Goal: Transaction & Acquisition: Purchase product/service

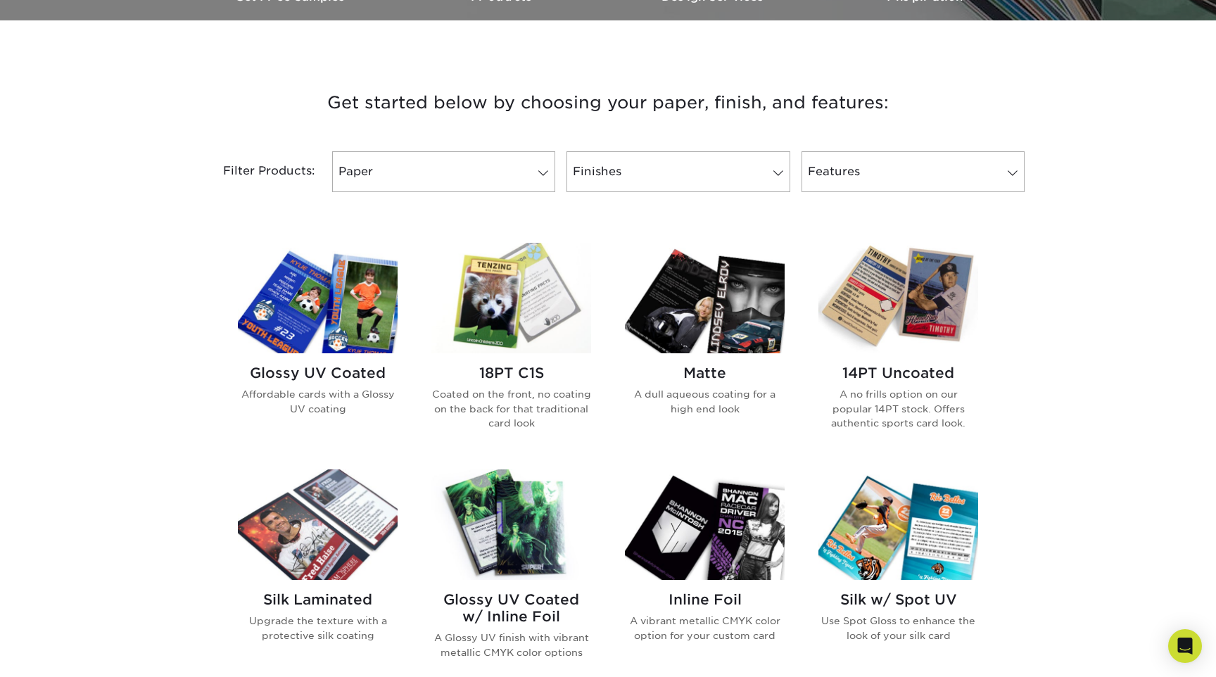
scroll to position [479, 0]
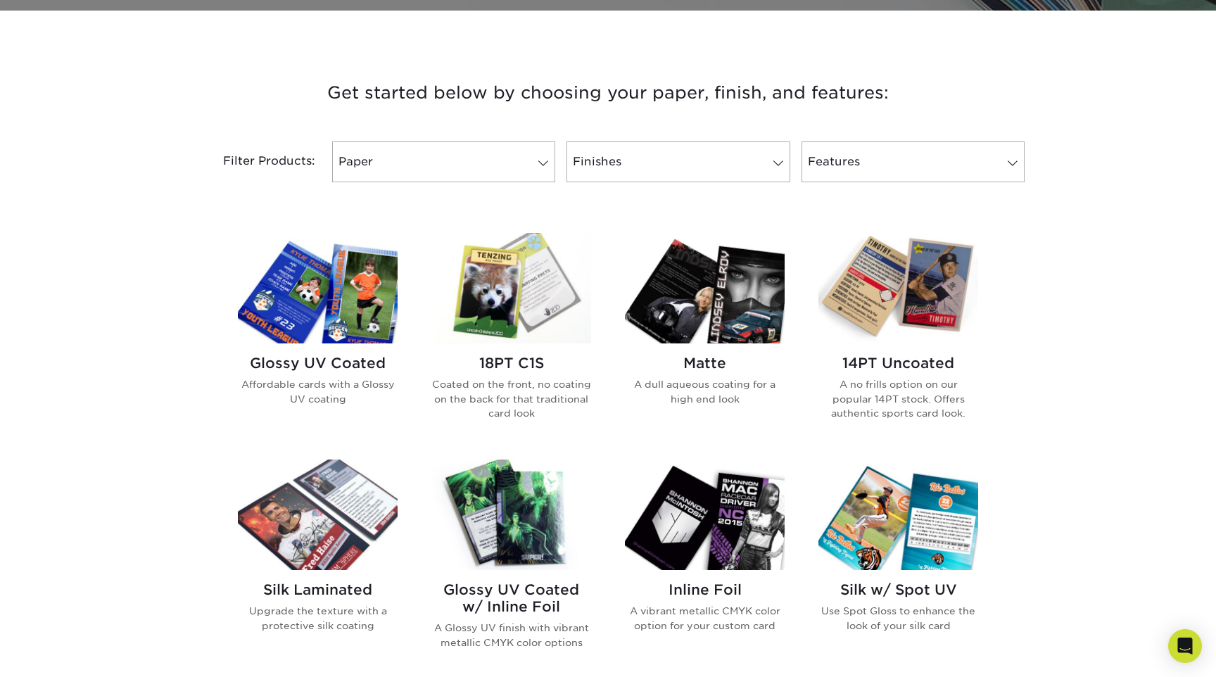
click at [320, 308] on img at bounding box center [318, 288] width 160 height 111
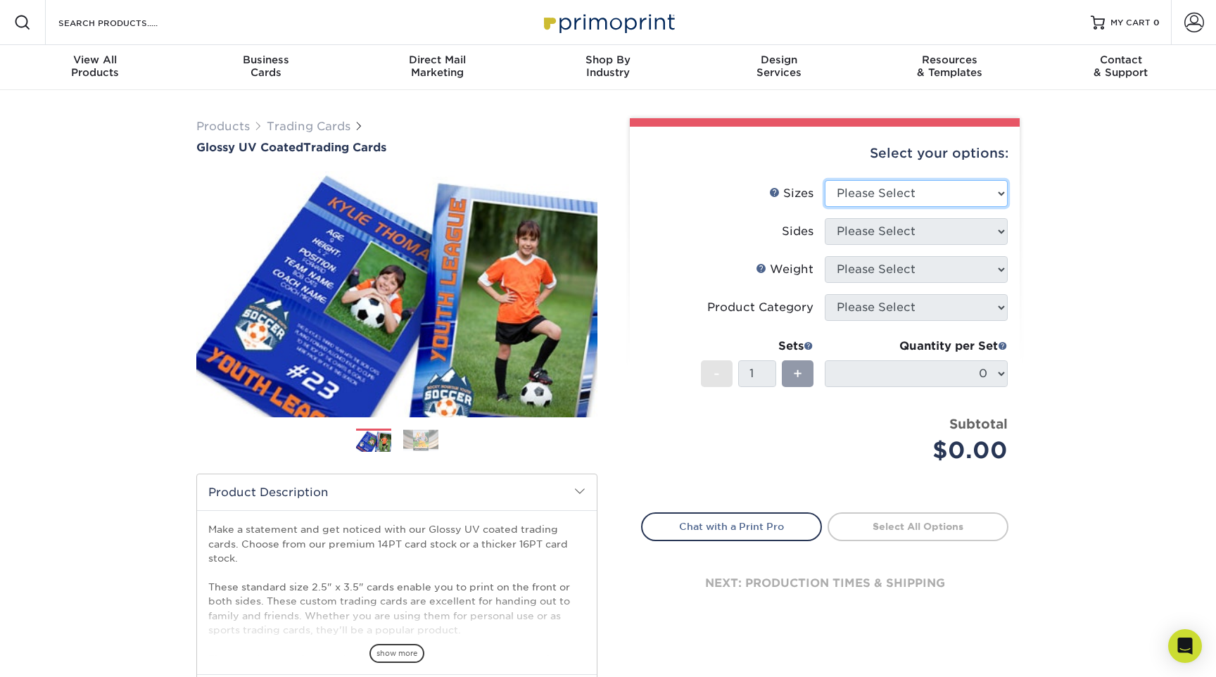
click at [997, 186] on select "Please Select 2.5" x 3.5"" at bounding box center [916, 193] width 183 height 27
select select "2.50x3.50"
click at [825, 180] on select "Please Select 2.5" x 3.5"" at bounding box center [916, 193] width 183 height 27
click at [995, 230] on select "Please Select Print Both Sides Print Front Only" at bounding box center [916, 231] width 183 height 27
select select "13abbda7-1d64-4f25-8bb2-c179b224825d"
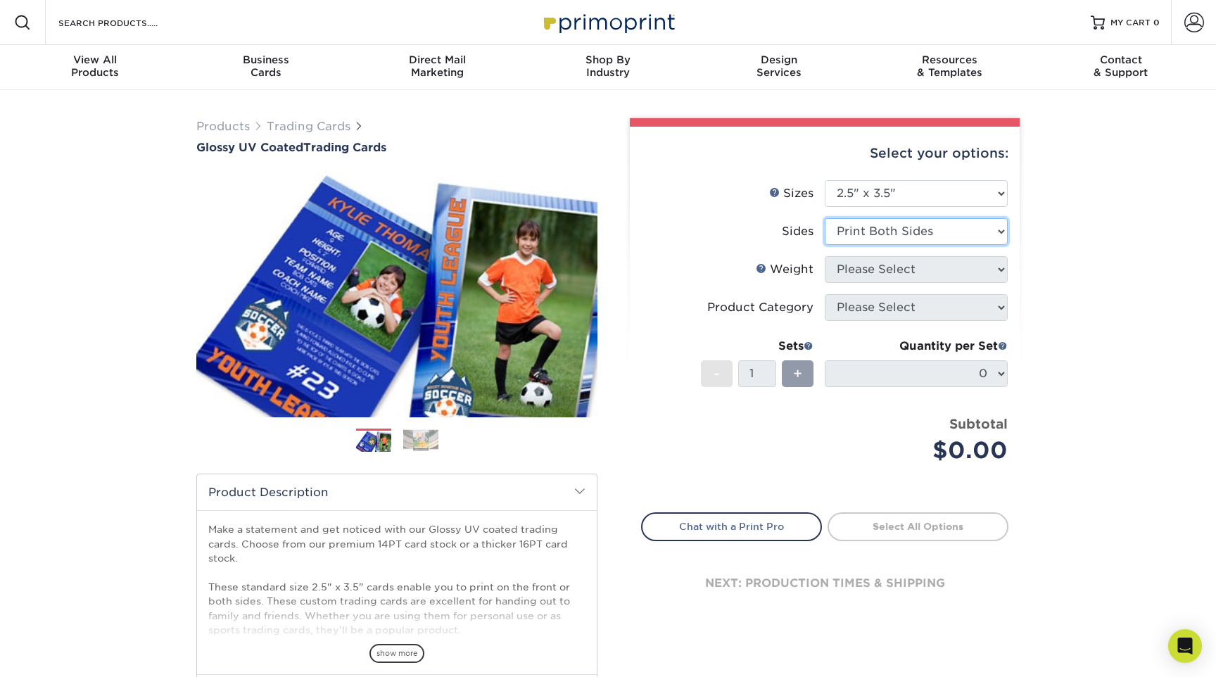
click at [825, 218] on select "Please Select Print Both Sides Print Front Only" at bounding box center [916, 231] width 183 height 27
click at [990, 266] on select "Please Select 16PT 14PT 18PT C1S" at bounding box center [916, 269] width 183 height 27
select select "14PT"
click at [825, 256] on select "Please Select 16PT 14PT 18PT C1S" at bounding box center [916, 269] width 183 height 27
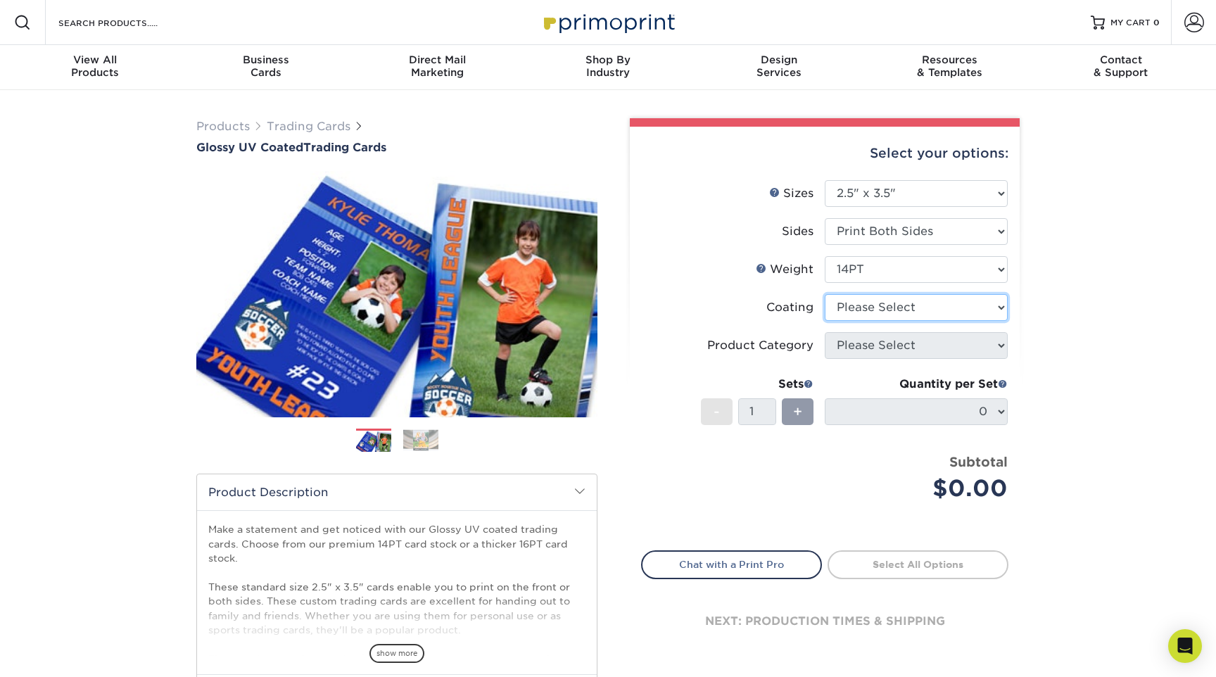
click at [973, 308] on select at bounding box center [916, 307] width 183 height 27
select select "1e8116af-acfc-44b1-83dc-8181aa338834"
click at [825, 294] on select at bounding box center [916, 307] width 183 height 27
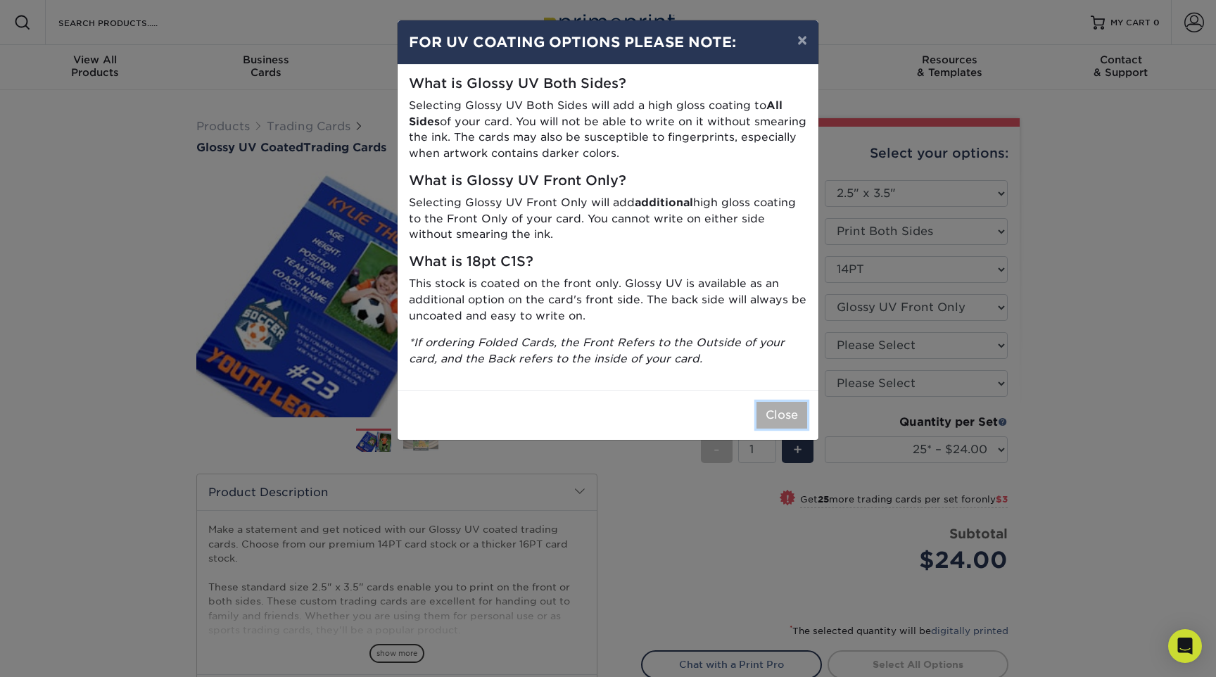
click at [785, 407] on button "Close" at bounding box center [782, 415] width 51 height 27
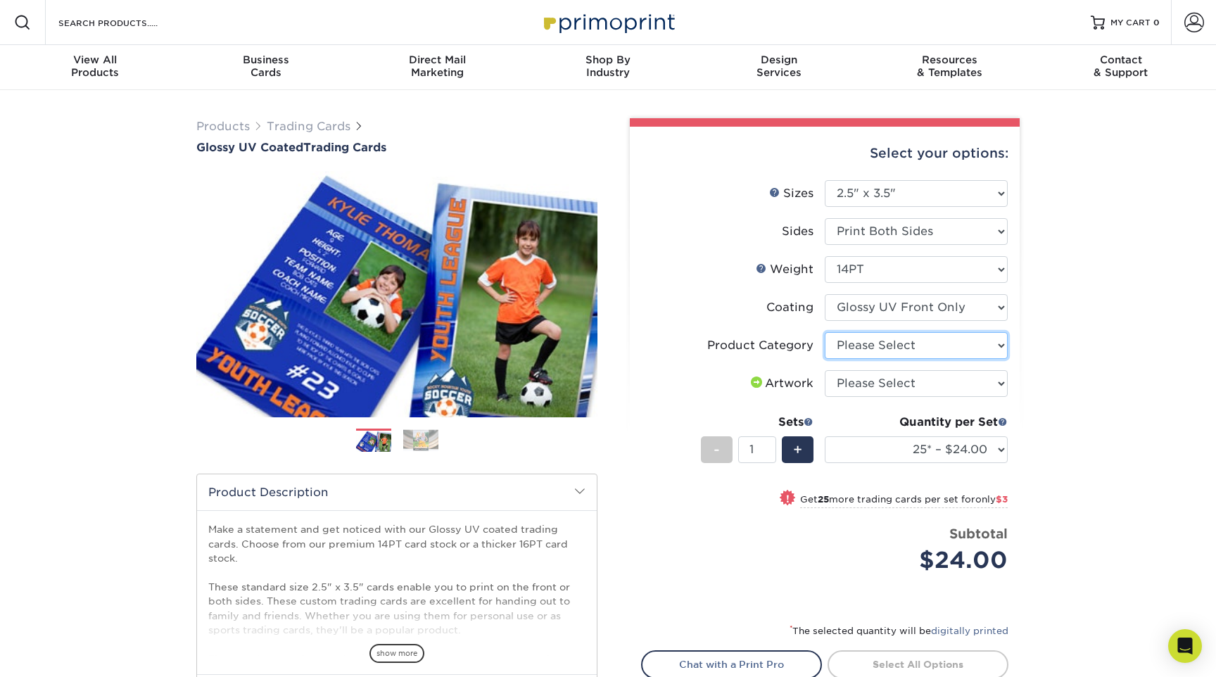
click at [995, 343] on select "Please Select Trading Cards" at bounding box center [916, 345] width 183 height 27
select select "c2f9bce9-36c2-409d-b101-c29d9d031e18"
click at [825, 332] on select "Please Select Trading Cards" at bounding box center [916, 345] width 183 height 27
click at [954, 382] on select "Please Select I will upload files I need a design - $100" at bounding box center [916, 383] width 183 height 27
select select "upload"
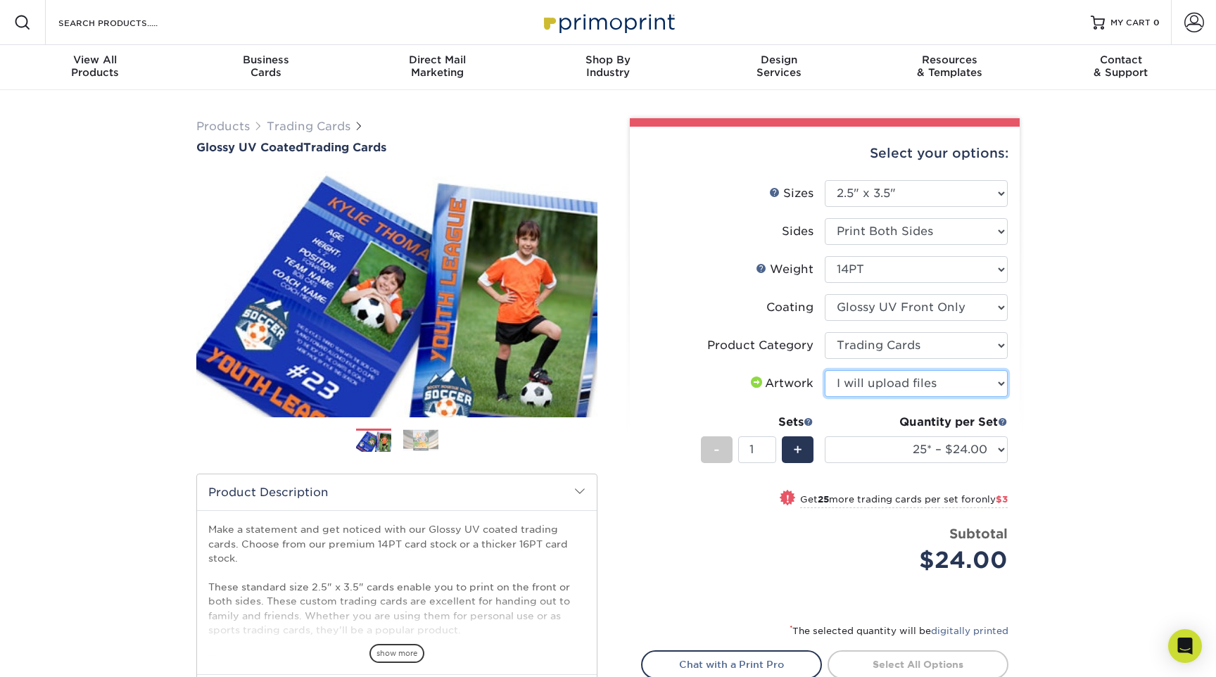
click at [825, 370] on select "Please Select I will upload files I need a design - $100" at bounding box center [916, 383] width 183 height 27
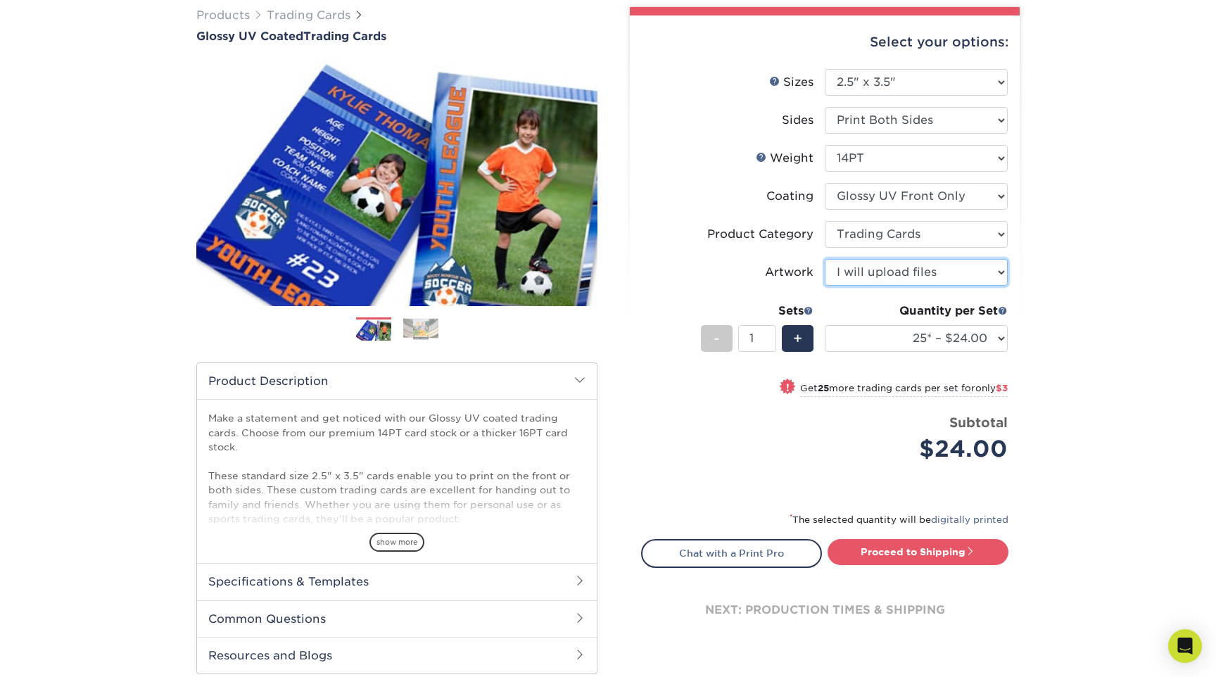
scroll to position [139, 0]
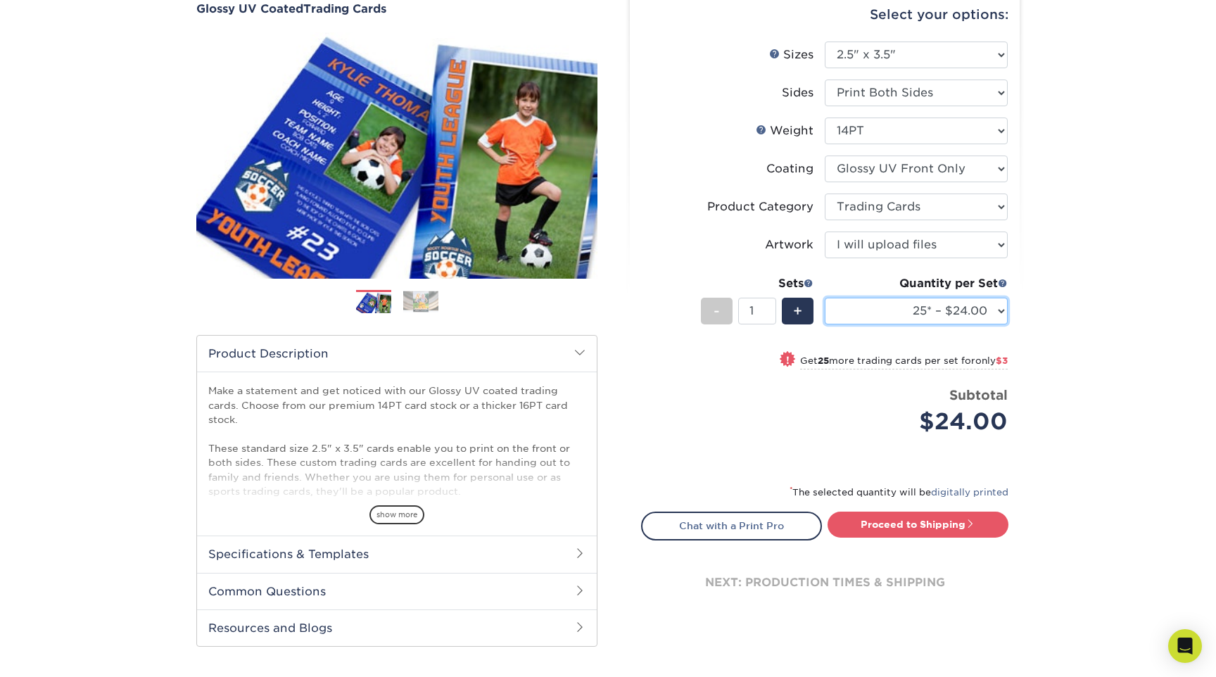
click at [991, 305] on select "25* – $24.00 50* – $27.00 75* – $34.00 100* – $37.00 250* – $48.00 500 – $59.00…" at bounding box center [916, 311] width 183 height 27
